Goal: Check status

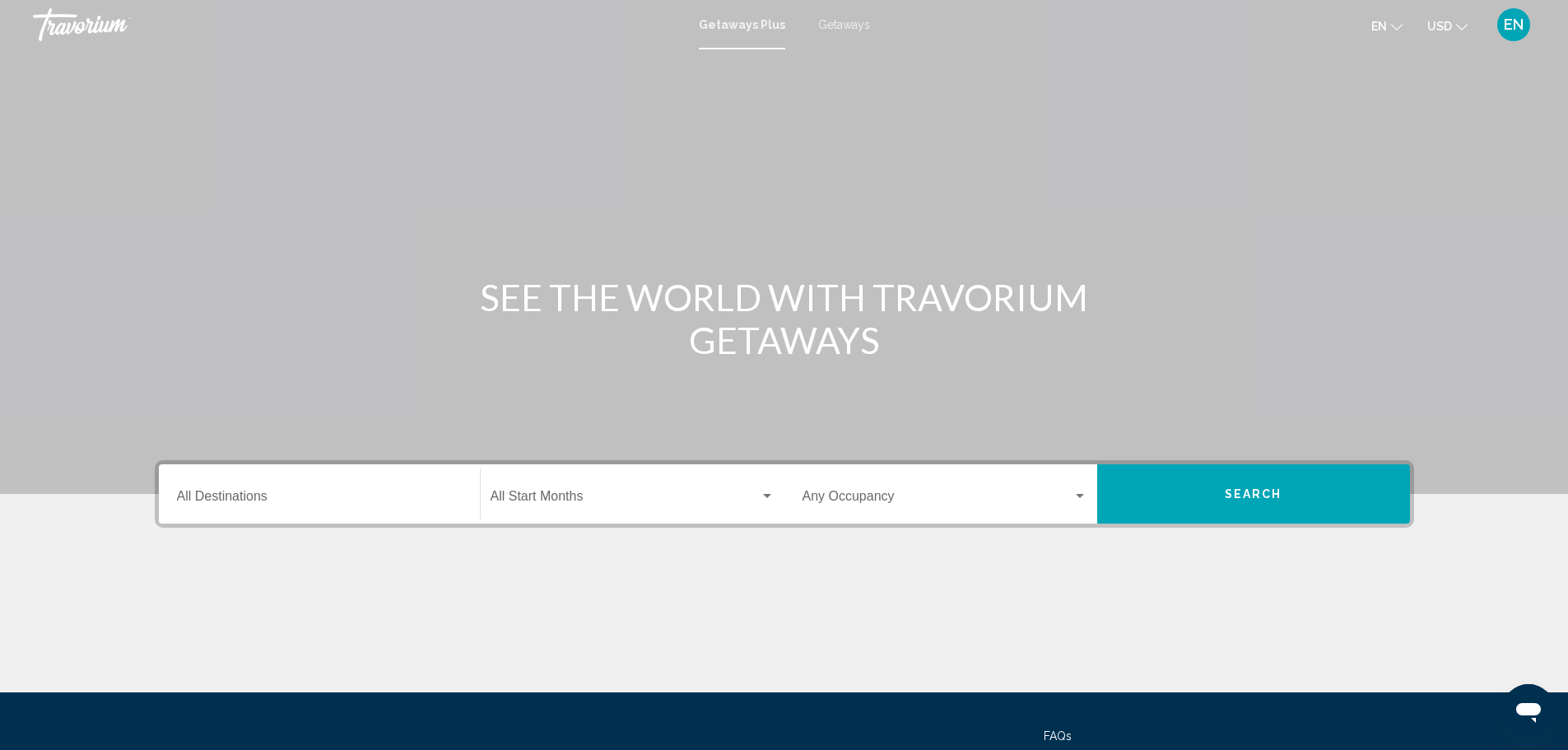
click at [1519, 20] on span "EN" at bounding box center [1514, 25] width 20 height 16
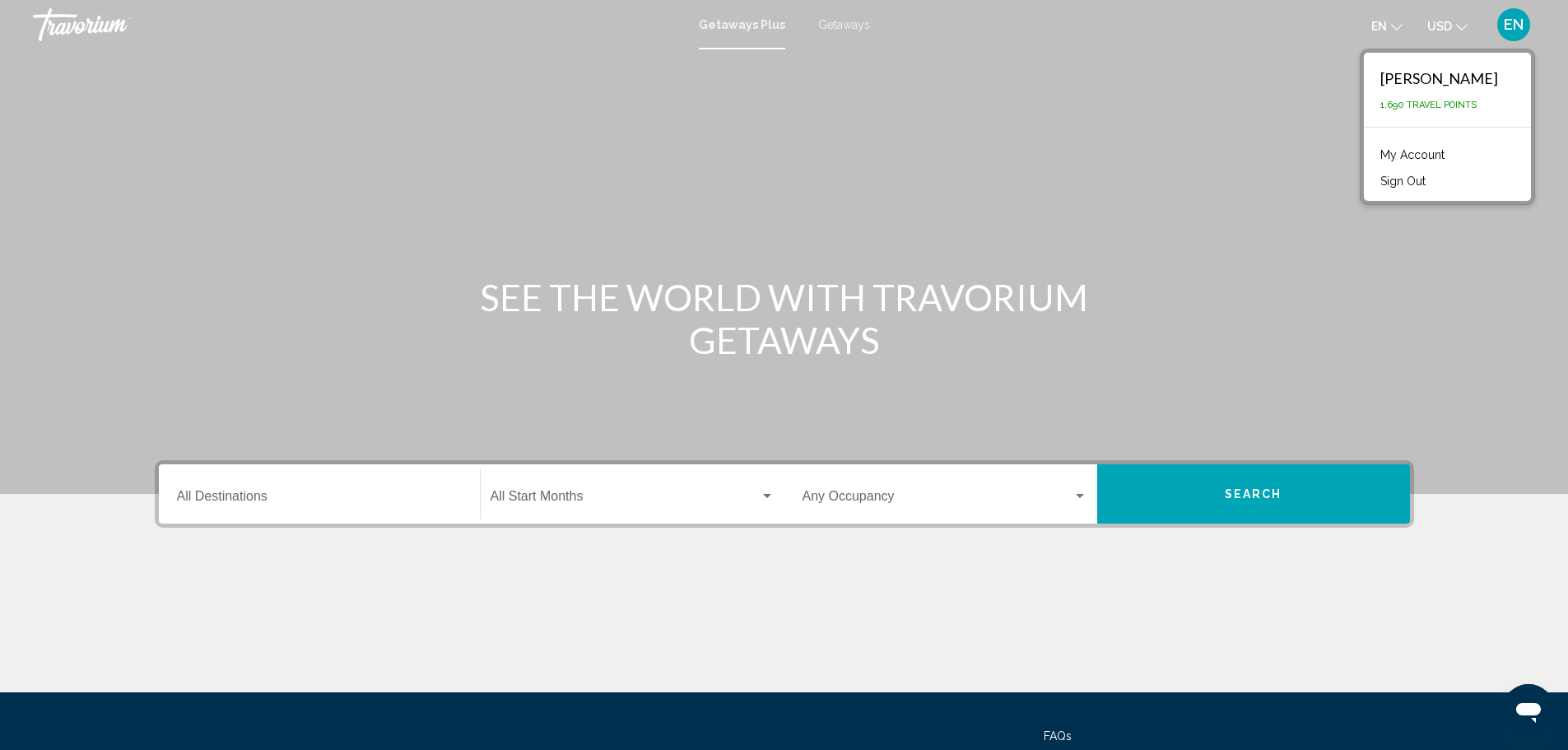
click at [1447, 147] on link "My Account" at bounding box center [1413, 155] width 81 height 22
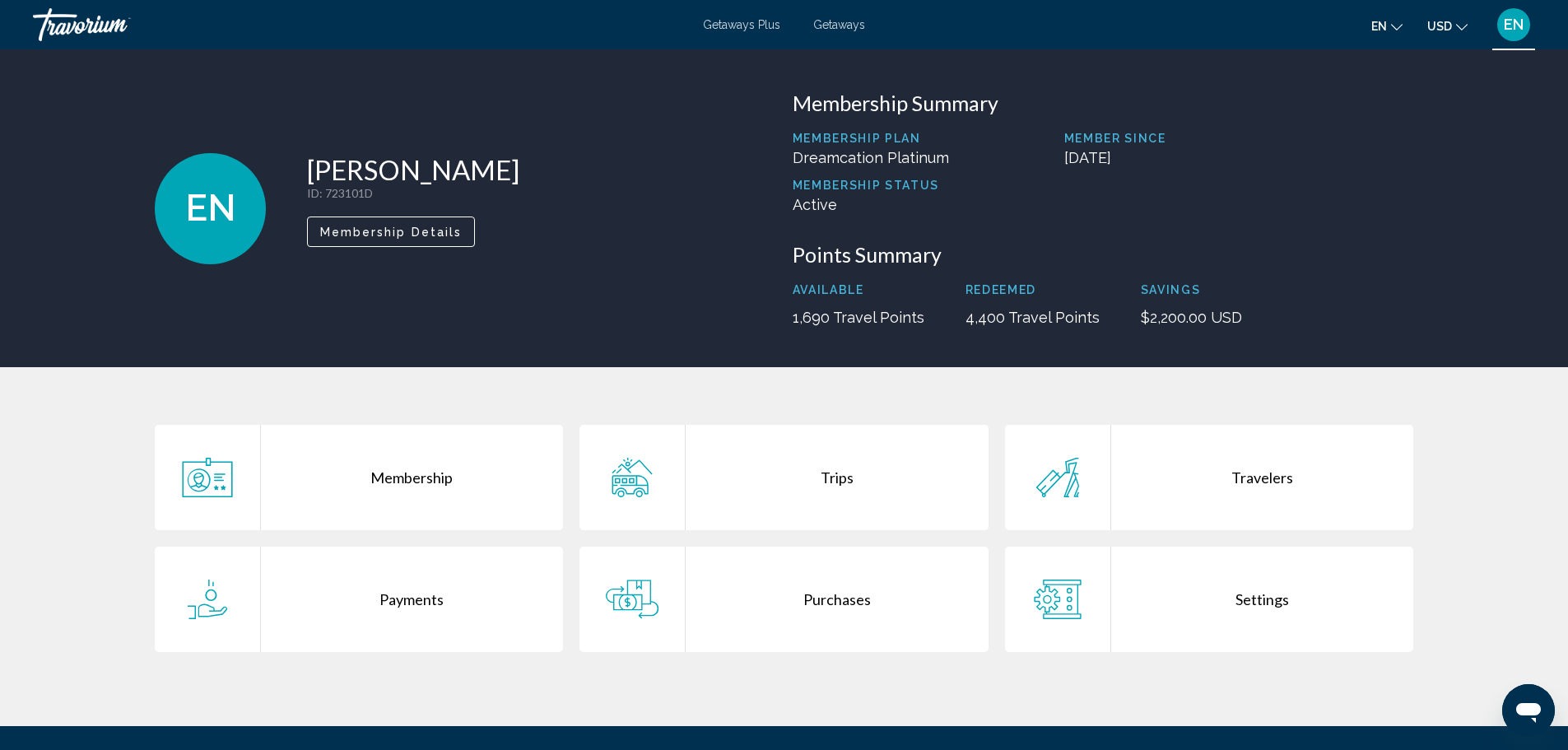
click at [870, 498] on div "Trips" at bounding box center [837, 478] width 303 height 105
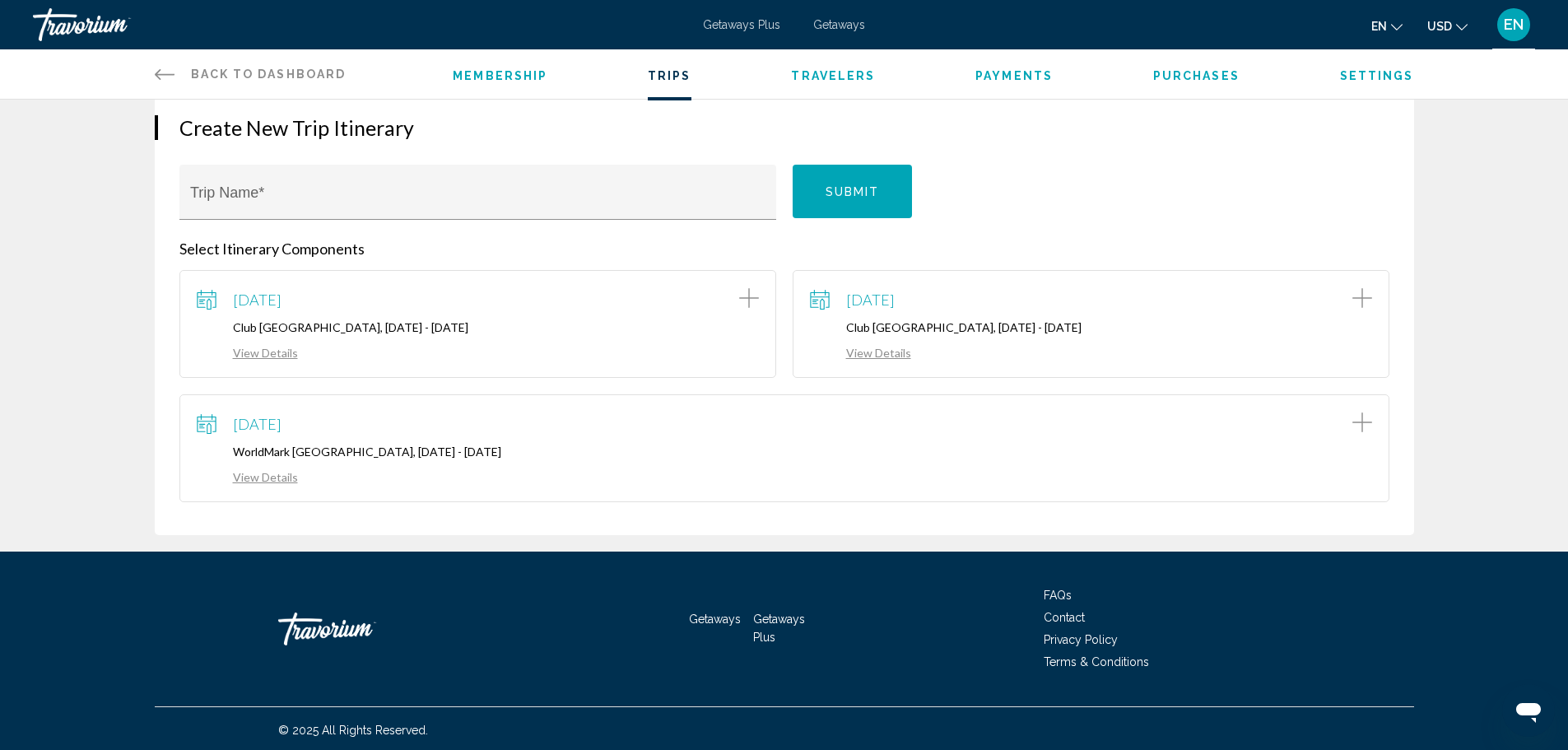
scroll to position [168, 0]
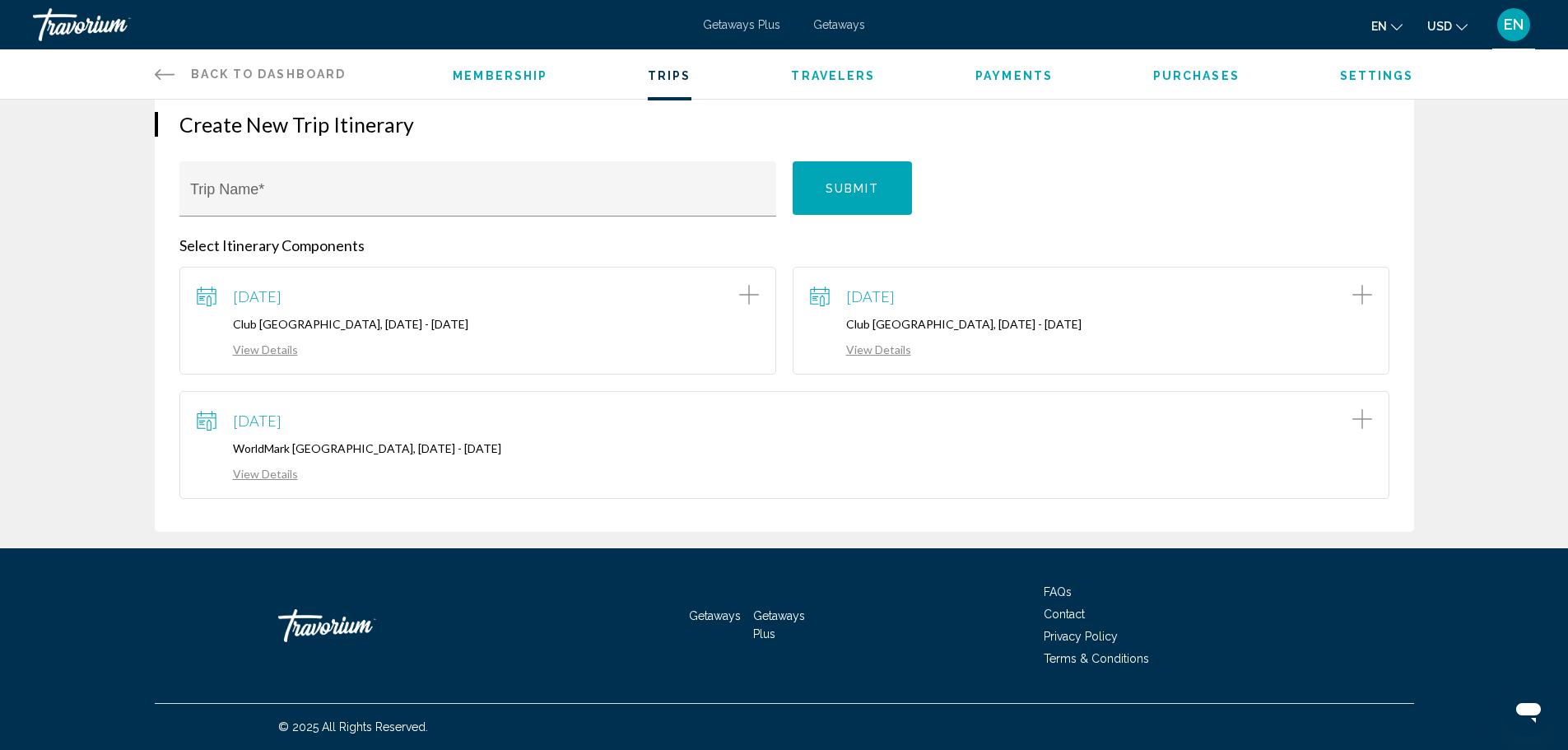
click at [896, 349] on link "View Details" at bounding box center [860, 349] width 101 height 14
